Goal: Navigation & Orientation: Find specific page/section

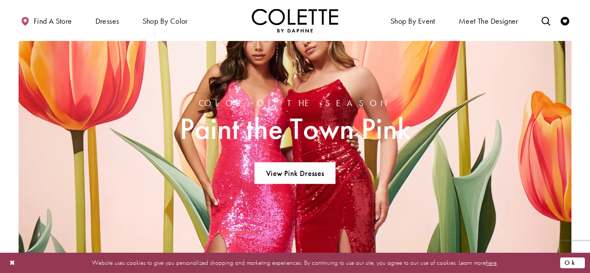
click at [577, 262] on button "Ok" at bounding box center [572, 263] width 25 height 11
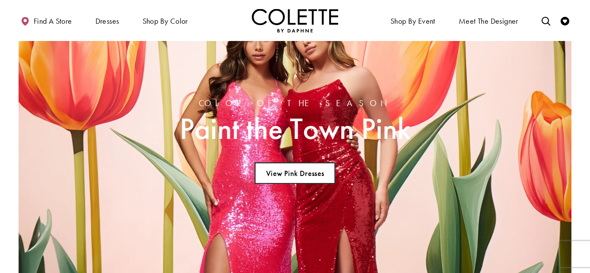
click at [313, 179] on link "View Pink Dresses" at bounding box center [294, 173] width 81 height 22
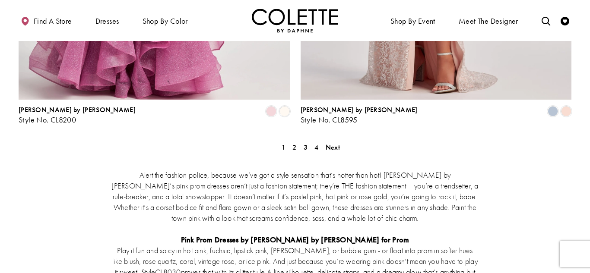
scroll to position [1688, 0]
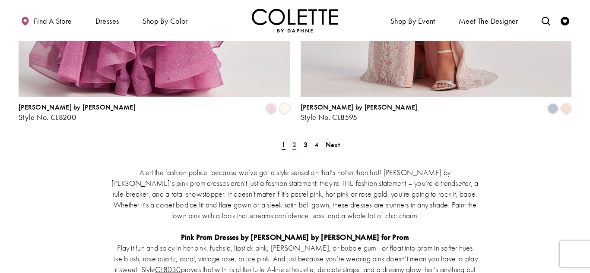
click at [296, 140] on span "2" at bounding box center [294, 144] width 4 height 9
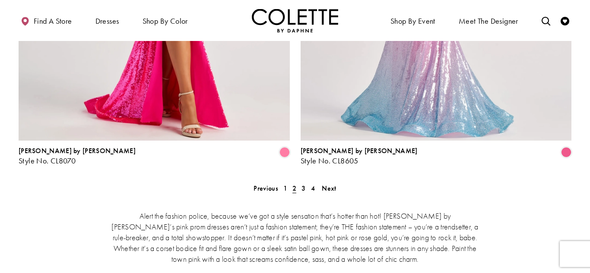
scroll to position [1647, 0]
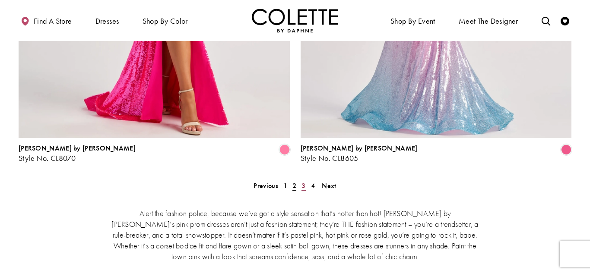
click at [302, 181] on span "3" at bounding box center [303, 185] width 4 height 9
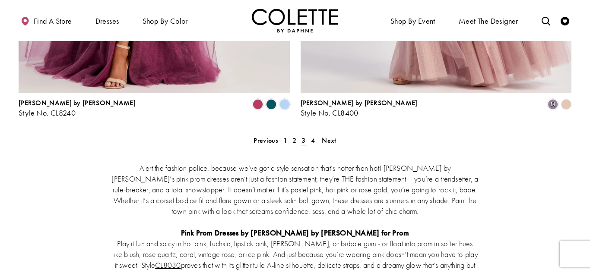
scroll to position [1693, 0]
click at [309, 134] on link "4" at bounding box center [312, 140] width 9 height 13
